Goal: Task Accomplishment & Management: Use online tool/utility

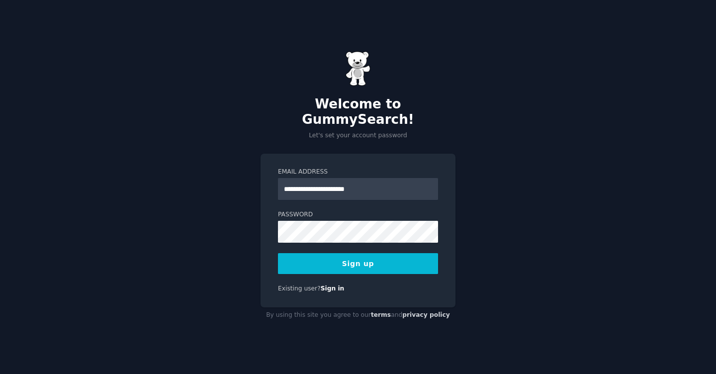
click at [367, 260] on button "Sign up" at bounding box center [358, 263] width 160 height 21
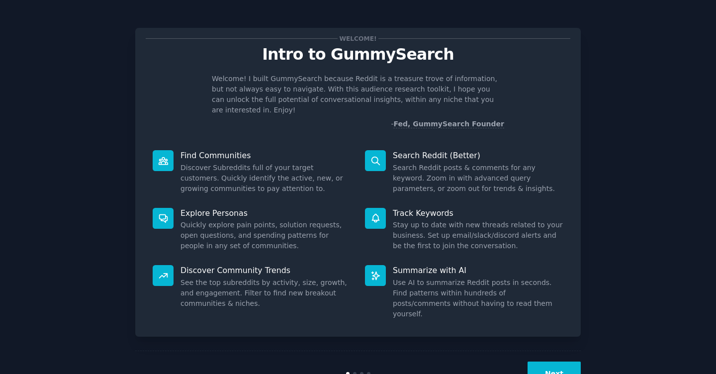
scroll to position [15, 0]
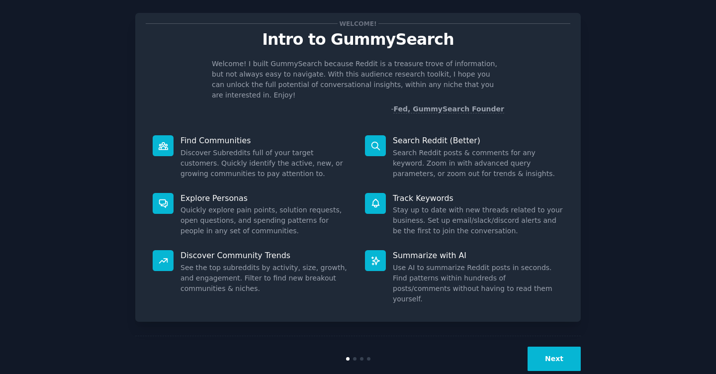
click at [556, 347] on button "Next" at bounding box center [553, 359] width 53 height 24
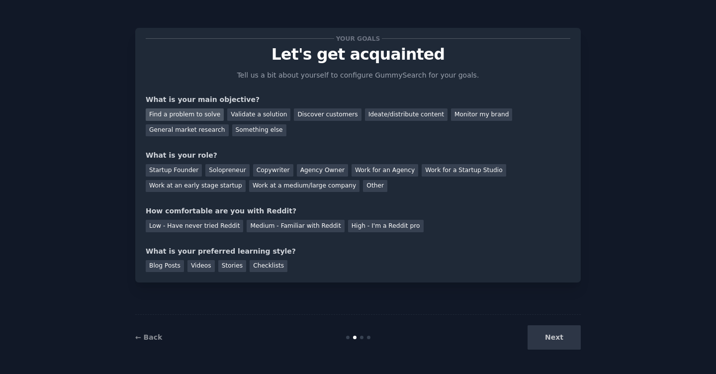
click at [190, 117] on div "Find a problem to solve" at bounding box center [185, 114] width 78 height 12
click at [322, 113] on div "Discover customers" at bounding box center [327, 114] width 67 height 12
click at [208, 117] on div "Find a problem to solve" at bounding box center [185, 114] width 78 height 12
click at [226, 170] on div "Solopreneur" at bounding box center [227, 170] width 44 height 12
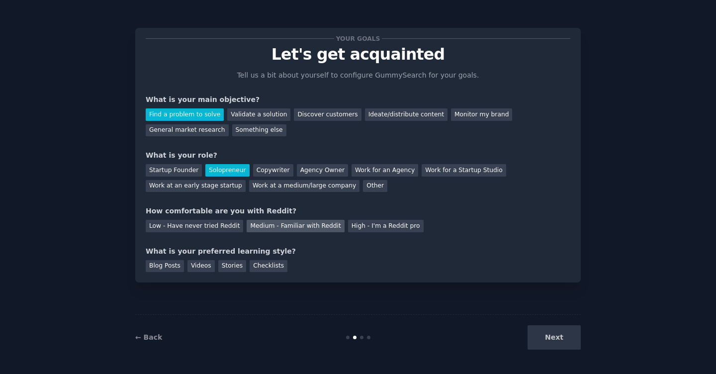
click at [311, 225] on div "Medium - Familiar with Reddit" at bounding box center [295, 226] width 97 height 12
click at [167, 268] on div "Blog Posts" at bounding box center [165, 266] width 38 height 12
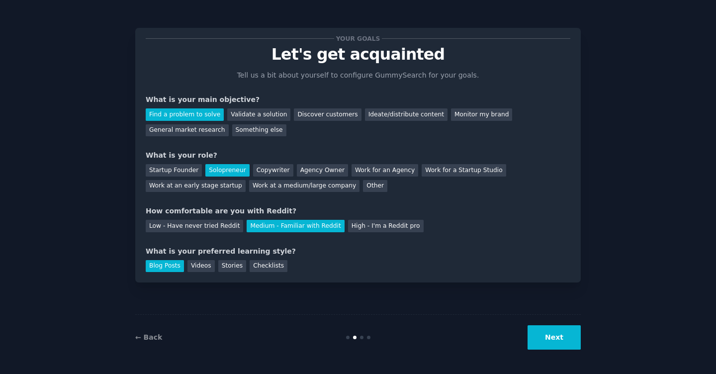
click at [560, 338] on button "Next" at bounding box center [553, 337] width 53 height 24
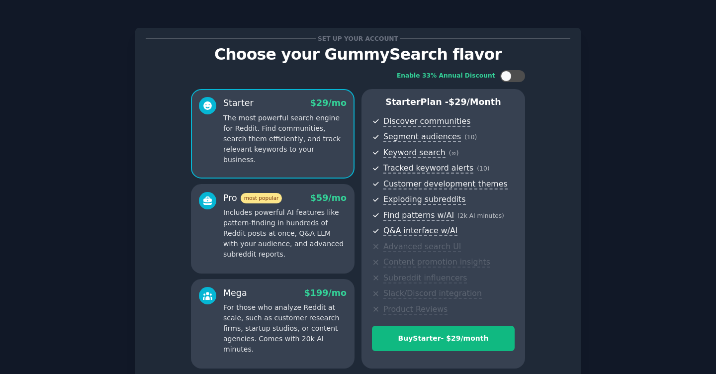
scroll to position [89, 0]
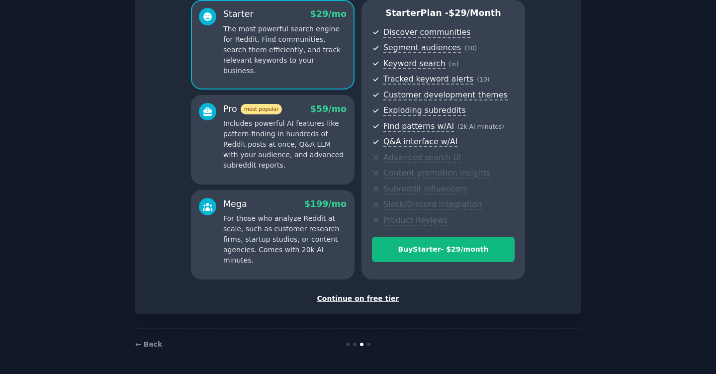
click at [364, 298] on div "Continue on free tier" at bounding box center [358, 298] width 425 height 10
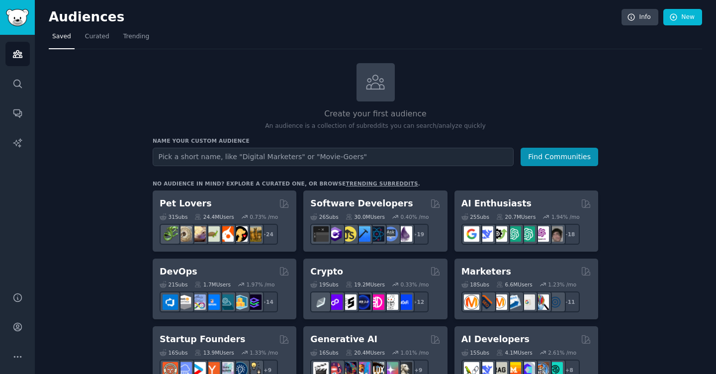
click at [239, 155] on input "text" at bounding box center [333, 157] width 361 height 18
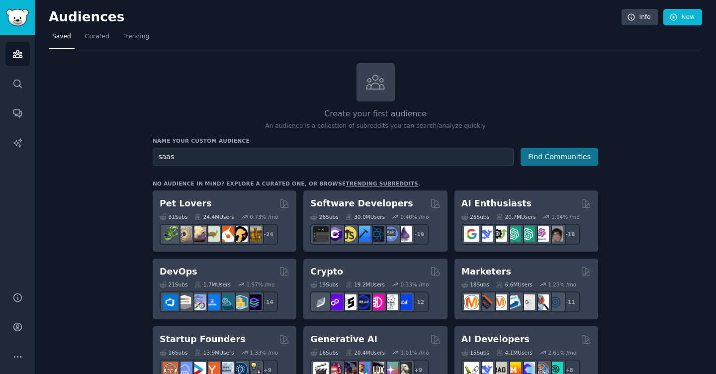
type input "saas"
click at [582, 160] on button "Find Communities" at bounding box center [560, 157] width 78 height 18
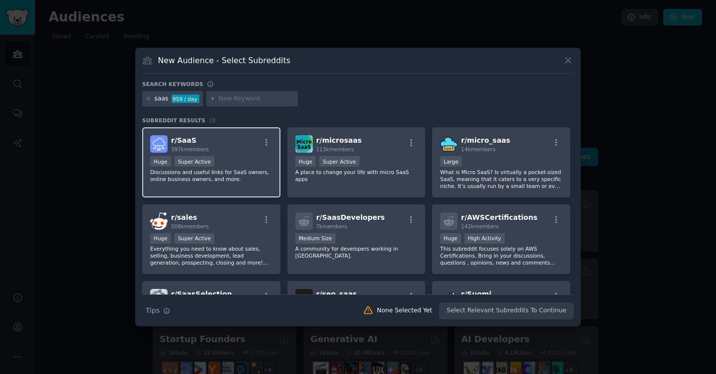
click at [238, 157] on div "Huge Super Active" at bounding box center [211, 162] width 122 height 12
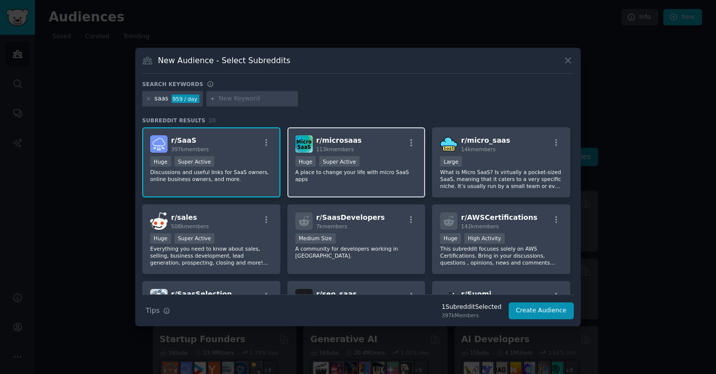
click at [361, 161] on div ">= 95th percentile for submissions / day Huge Super Active" at bounding box center [356, 162] width 122 height 12
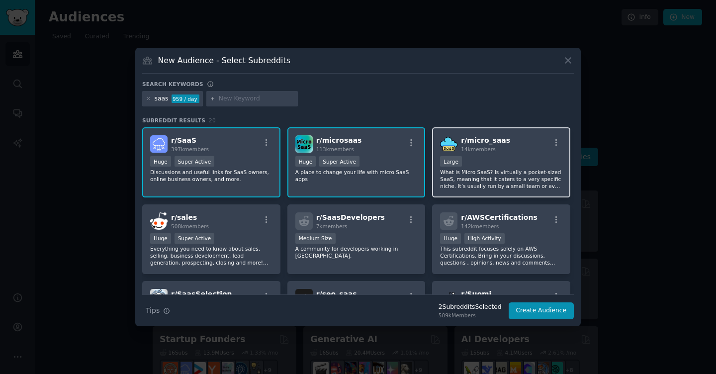
click at [502, 163] on div "Large" at bounding box center [501, 162] width 122 height 12
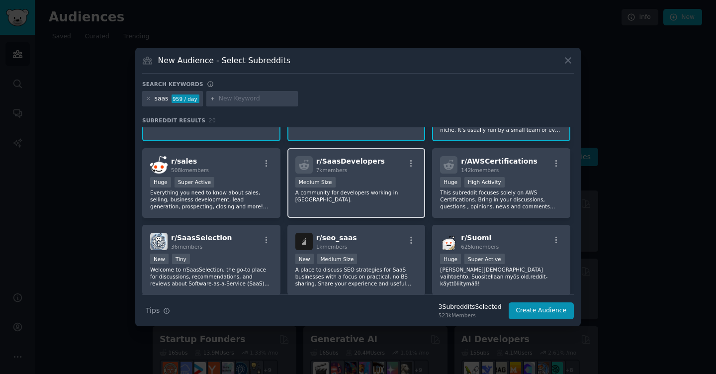
scroll to position [57, 0]
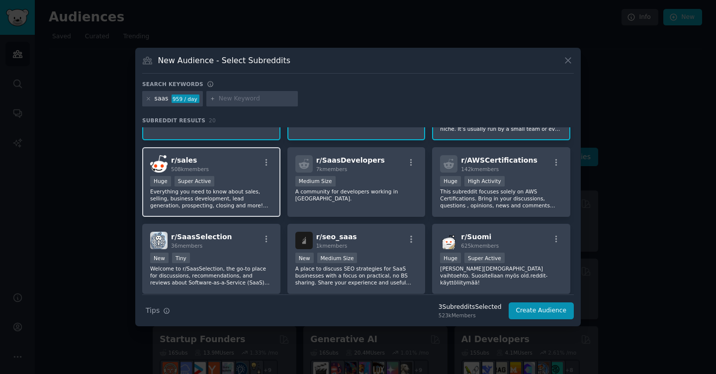
click at [241, 172] on div "r/ sales 508k members" at bounding box center [211, 163] width 122 height 17
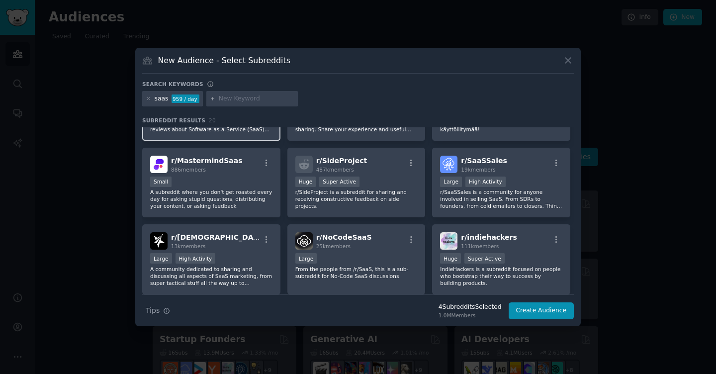
scroll to position [210, 0]
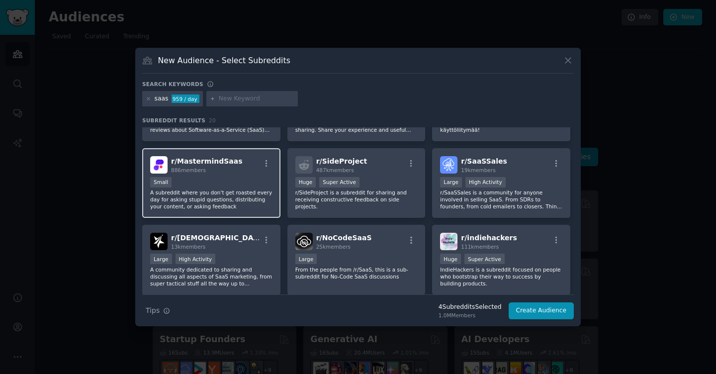
click at [239, 177] on div "Small" at bounding box center [211, 183] width 122 height 12
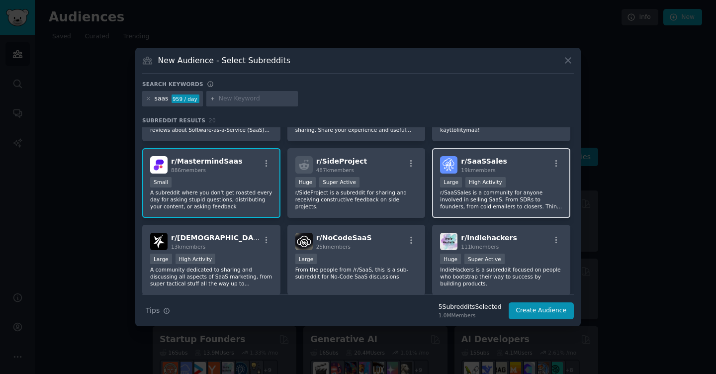
click at [529, 180] on div "Large High Activity" at bounding box center [501, 183] width 122 height 12
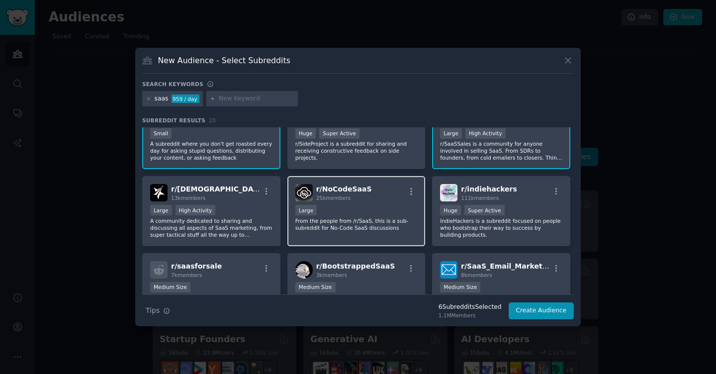
scroll to position [280, 0]
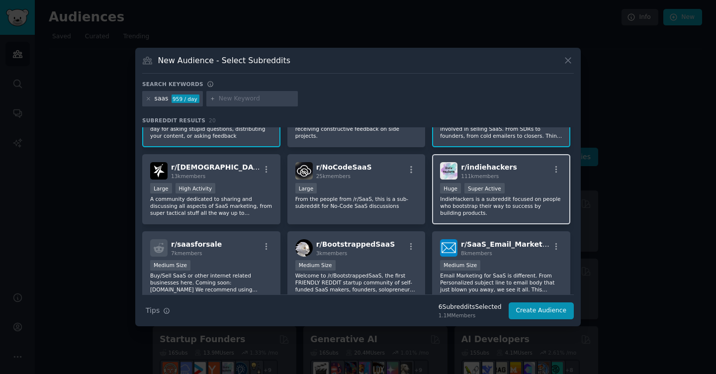
click at [532, 187] on div ">= 95th percentile for submissions / day Huge Super Active" at bounding box center [501, 189] width 122 height 12
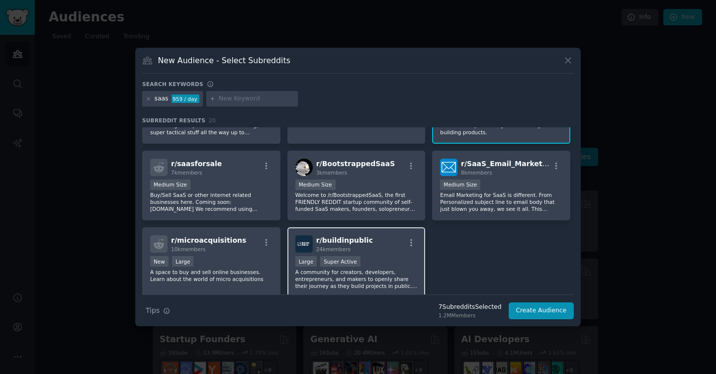
scroll to position [362, 0]
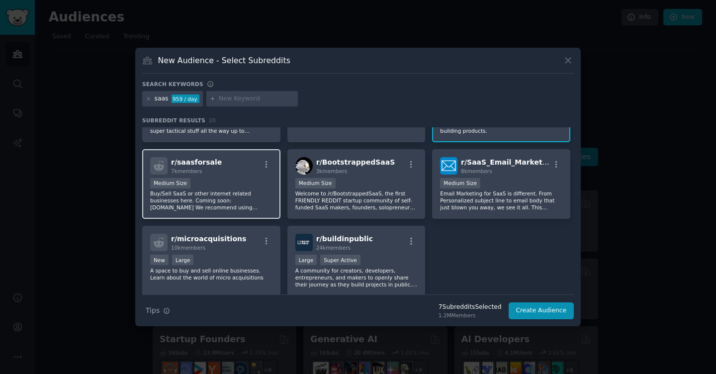
click at [244, 177] on div "r/ saasforsale 7k members Medium Size Buy/Sell SaaS or other internet related b…" at bounding box center [211, 184] width 138 height 70
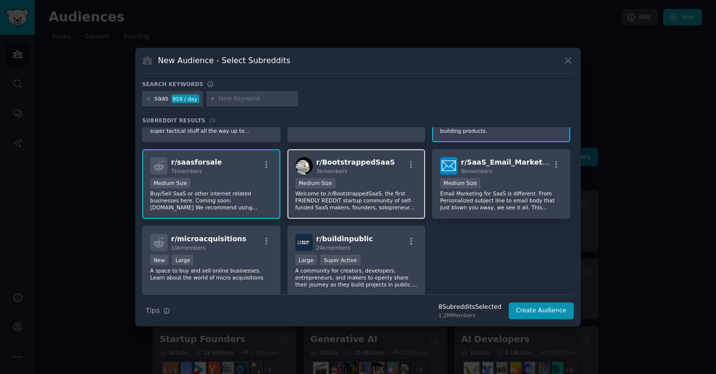
click at [390, 183] on div "Medium Size" at bounding box center [356, 184] width 122 height 12
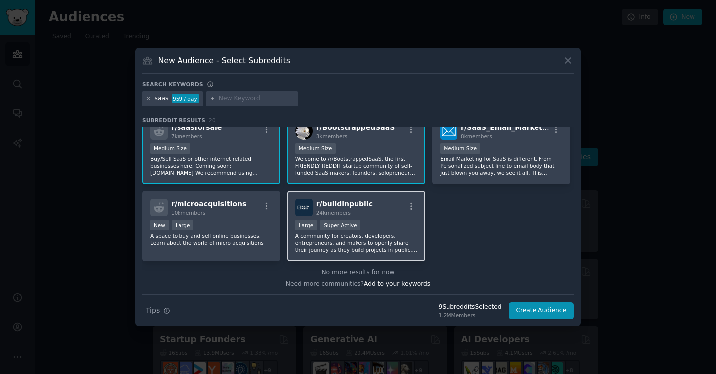
scroll to position [398, 0]
click at [391, 222] on div ">= 95th percentile for submissions / day Large Super Active" at bounding box center [356, 225] width 122 height 12
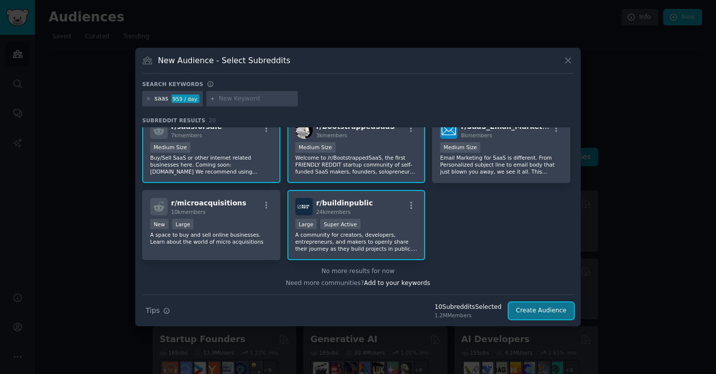
click at [556, 310] on button "Create Audience" at bounding box center [542, 310] width 66 height 17
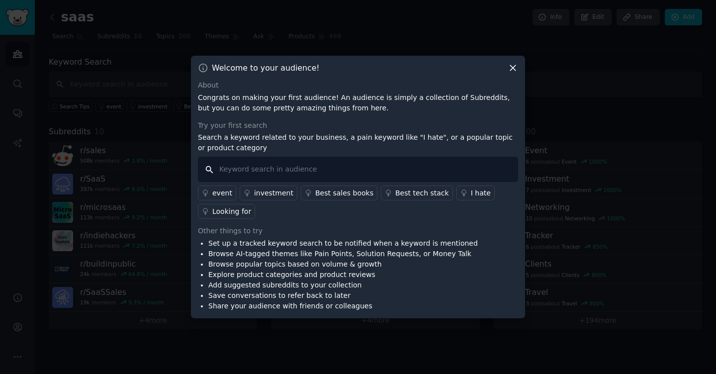
click at [408, 167] on input "text" at bounding box center [358, 169] width 320 height 25
type input "i hate"
click at [471, 194] on div "I hate" at bounding box center [481, 193] width 20 height 10
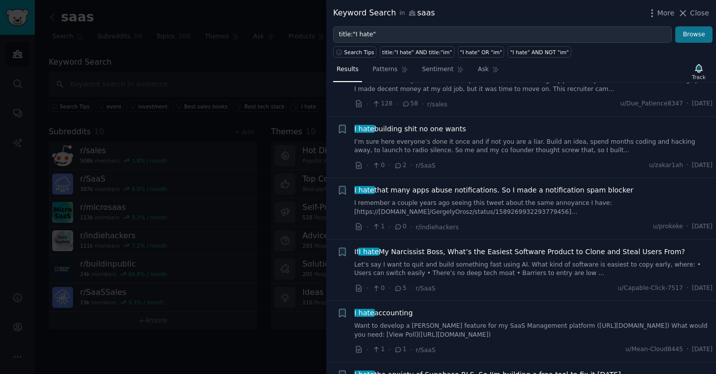
scroll to position [595, 0]
